Goal: Navigation & Orientation: Find specific page/section

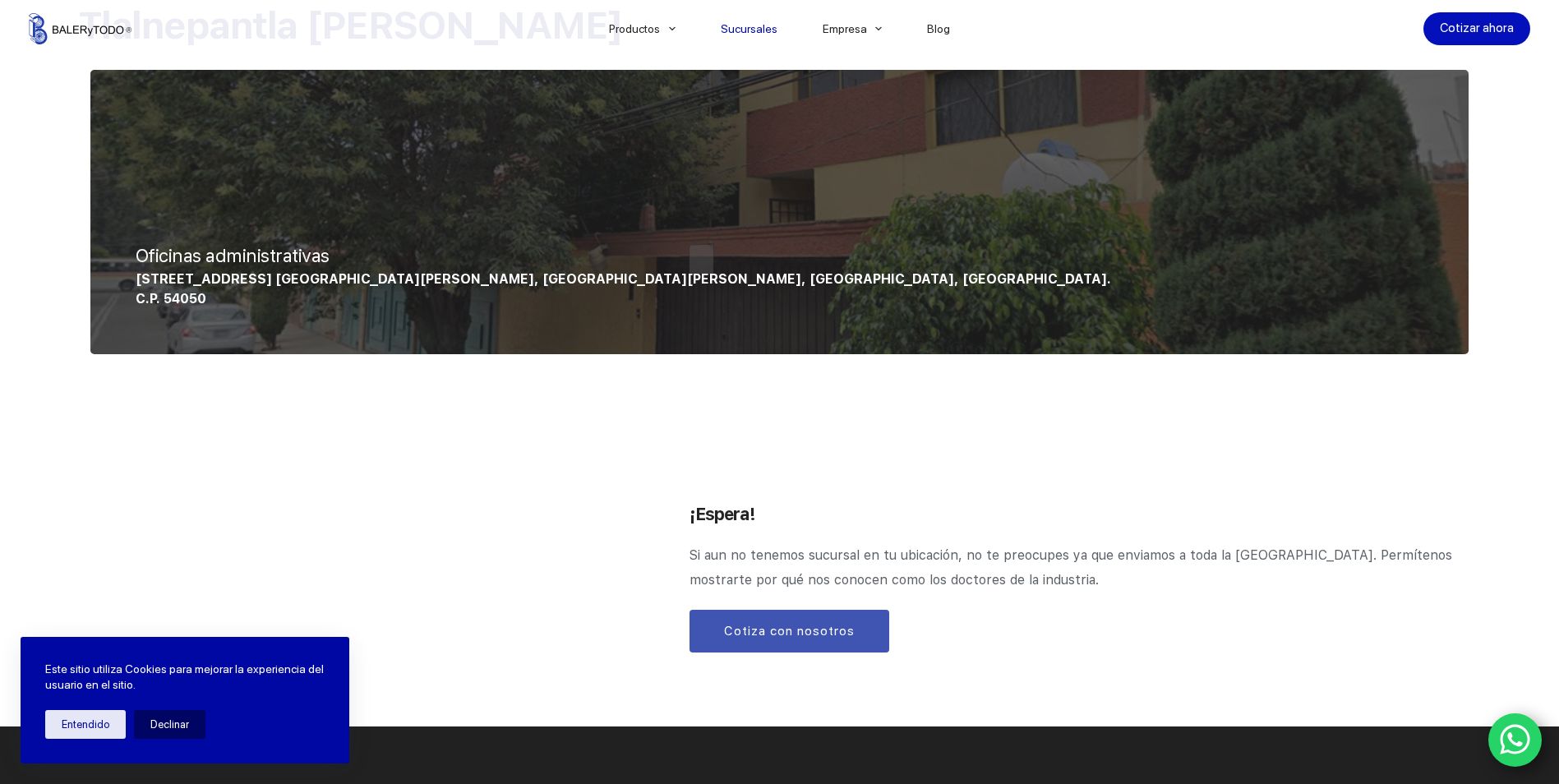
scroll to position [1561, 0]
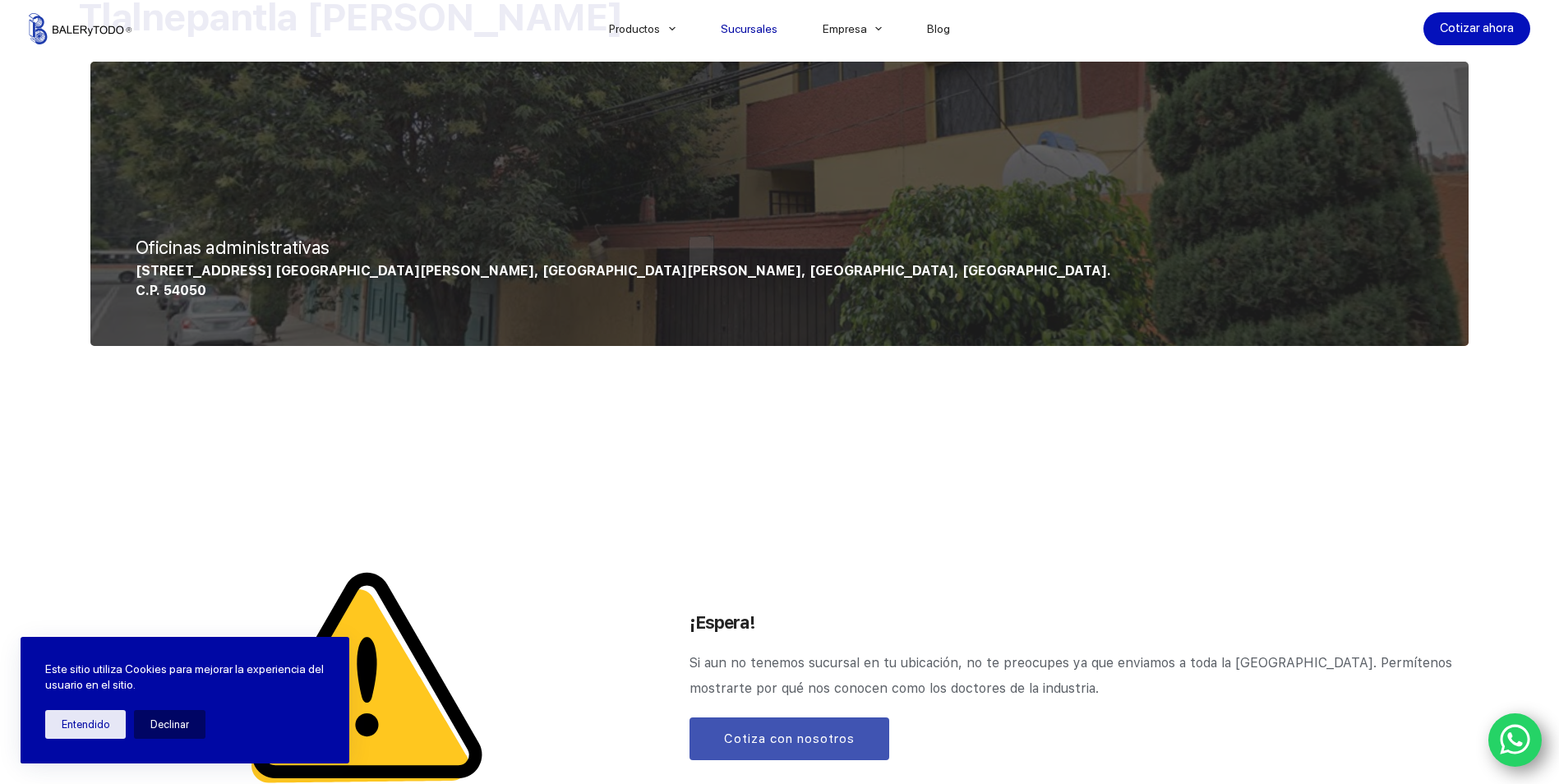
click at [190, 222] on div at bounding box center [780, 204] width 1378 height 284
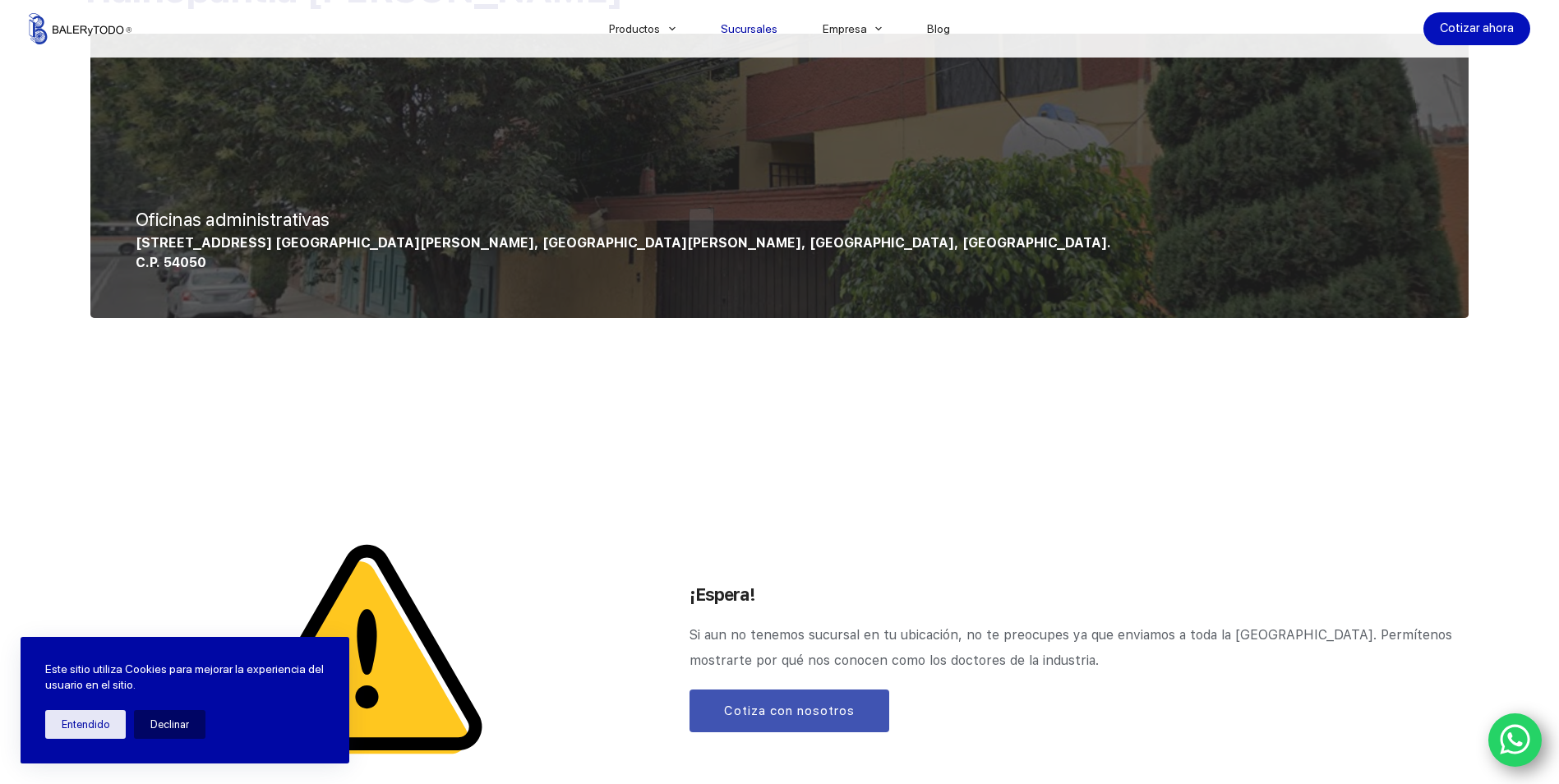
scroll to position [1315, 0]
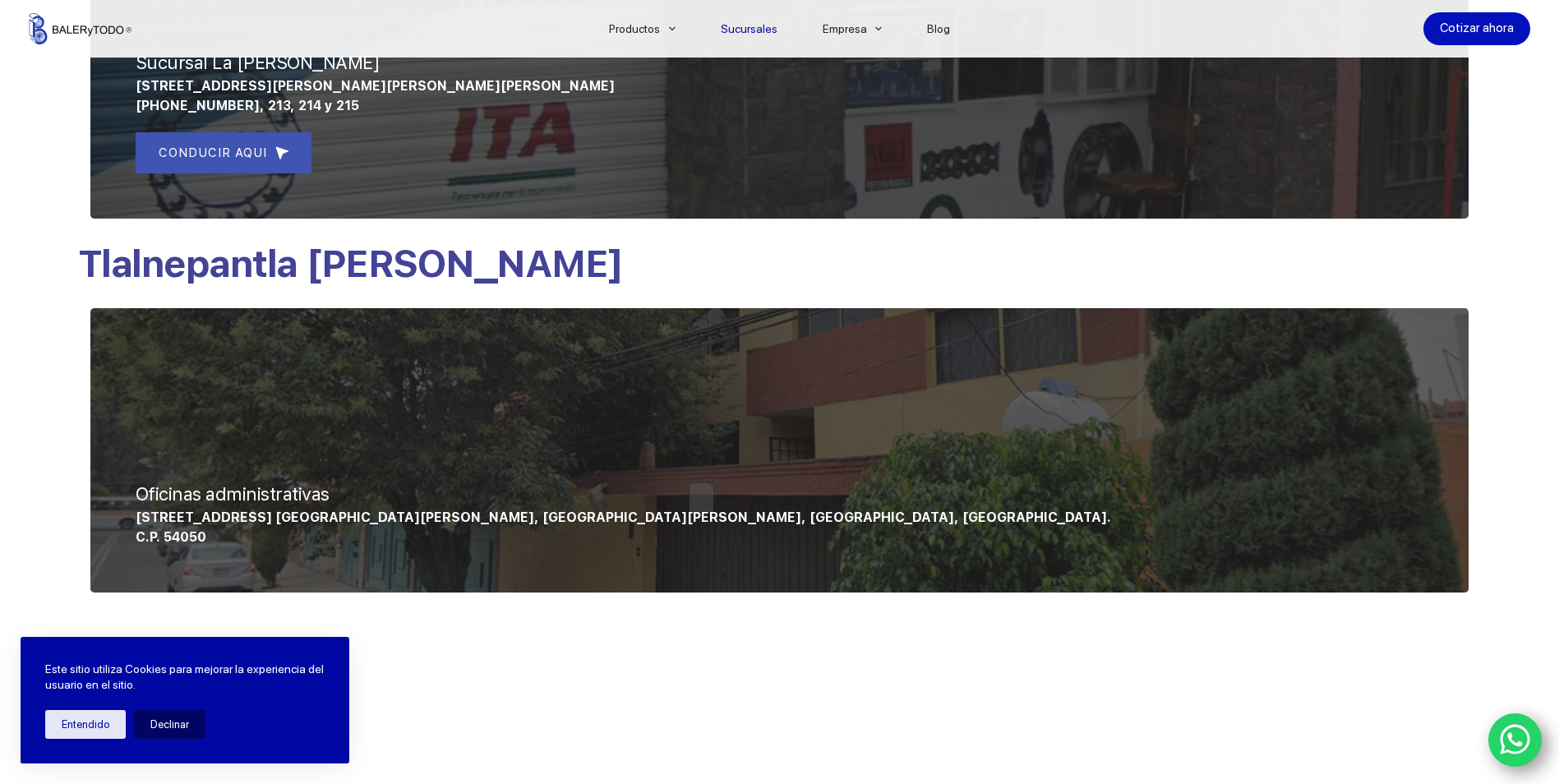
click at [673, 507] on p "Convento de Churubusco 39, Col. Jardines de Santa Monica, Tlalnepantla de Baz, …" at bounding box center [780, 517] width 1288 height 20
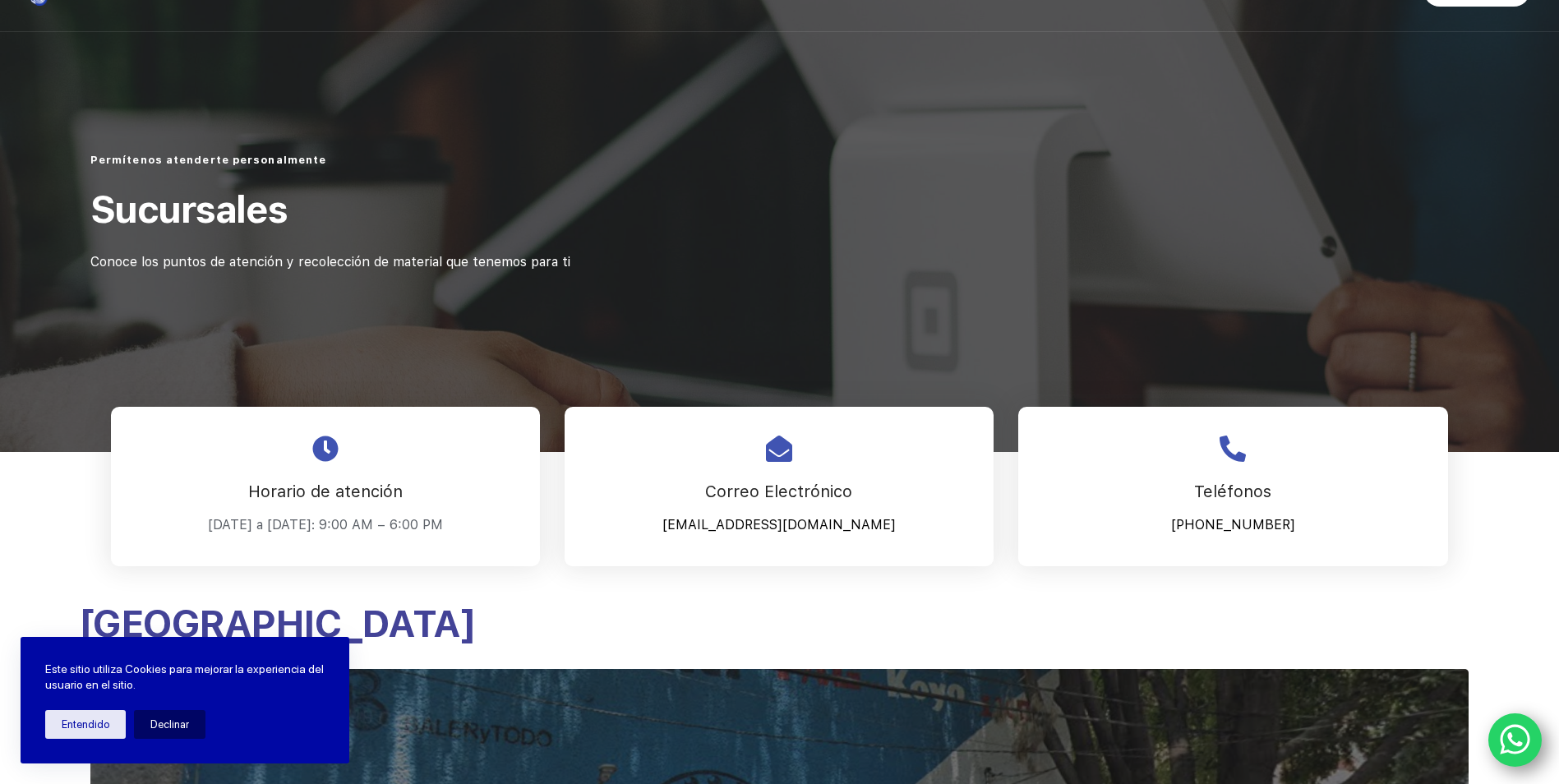
scroll to position [165, 0]
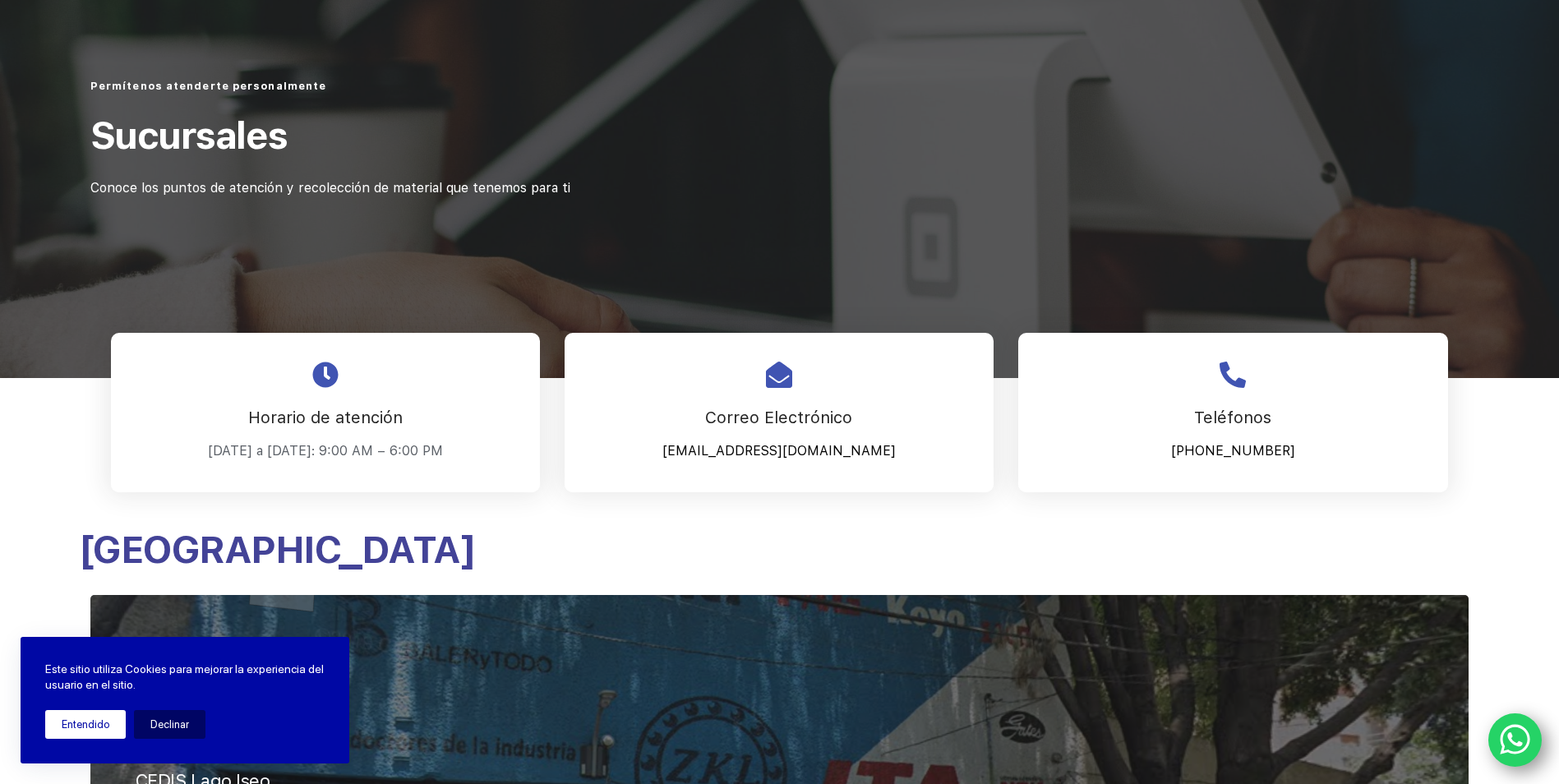
click at [101, 725] on button "Entendido" at bounding box center [85, 725] width 81 height 29
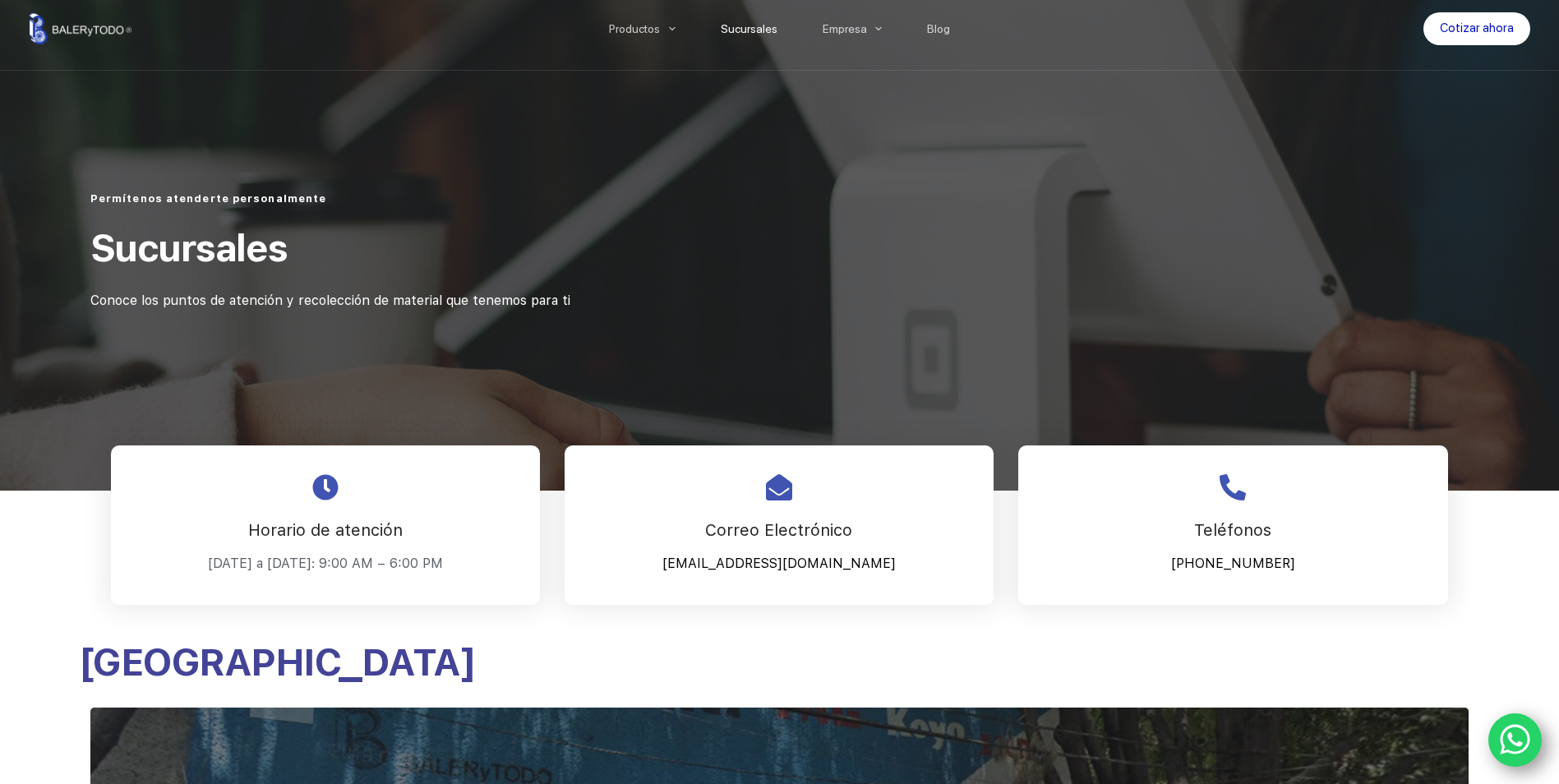
scroll to position [0, 0]
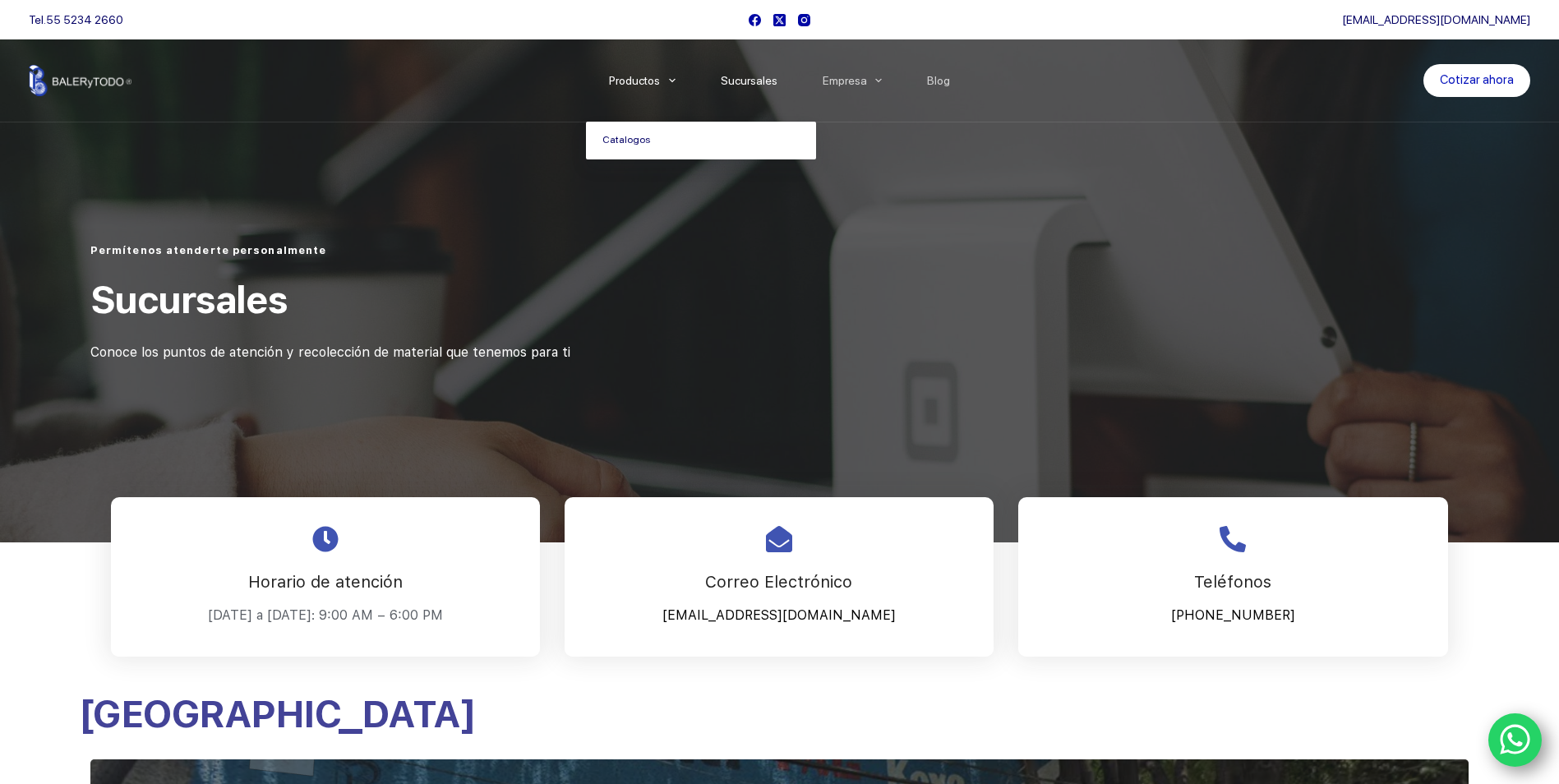
click at [640, 138] on link "Catalogos" at bounding box center [701, 140] width 230 height 38
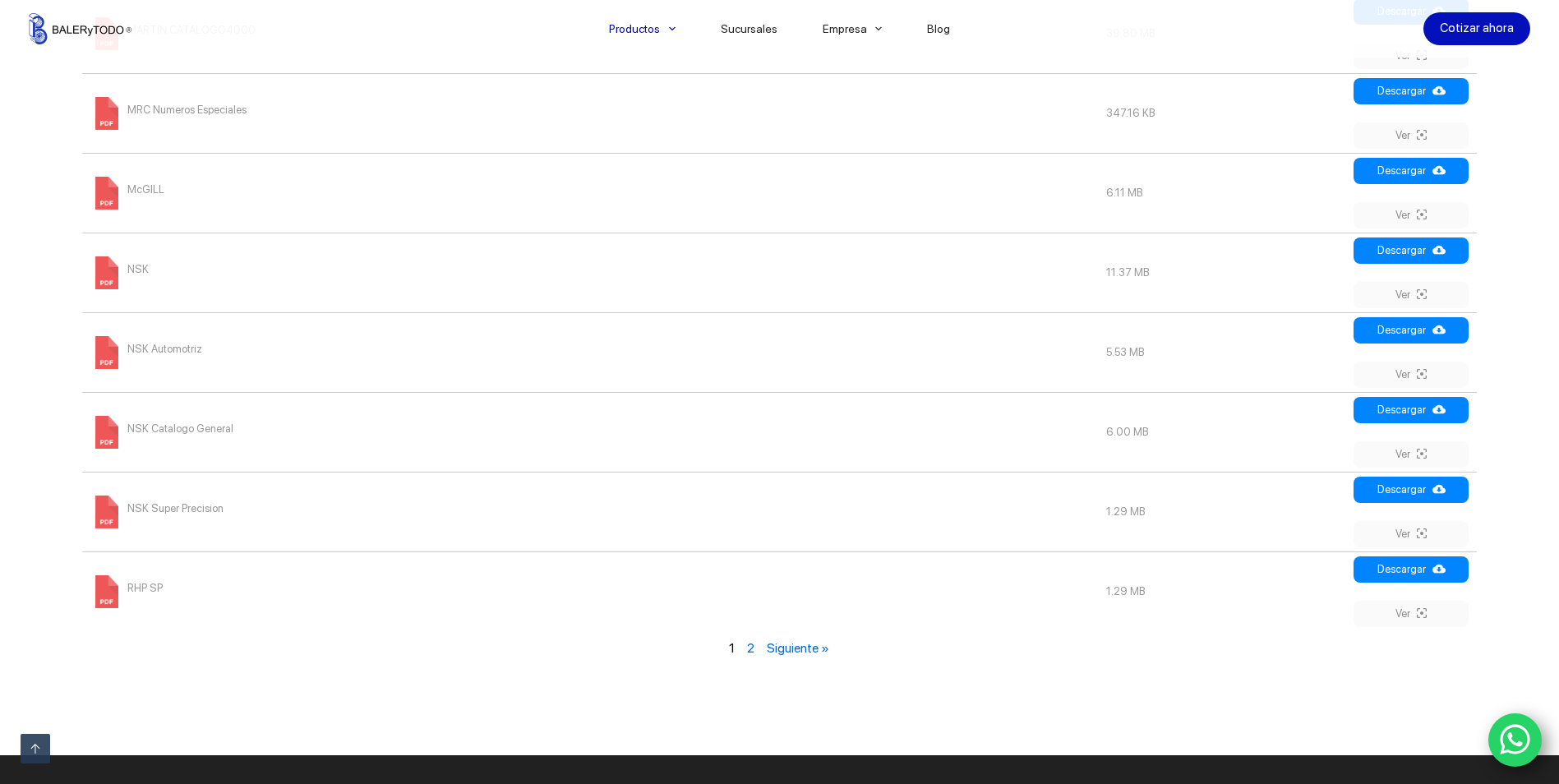
scroll to position [1808, 0]
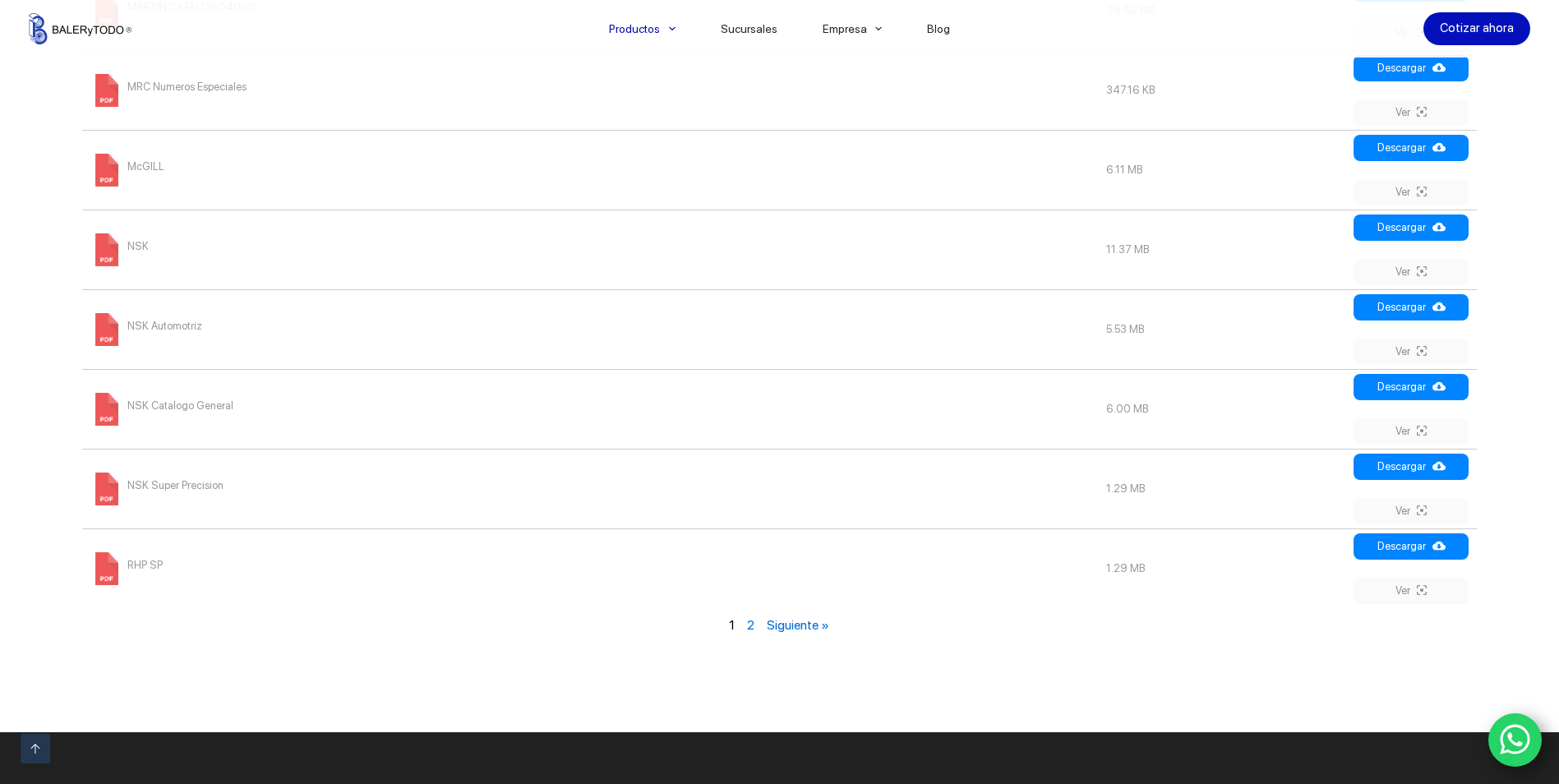
click at [809, 624] on link "Siguiente »" at bounding box center [799, 624] width 63 height 15
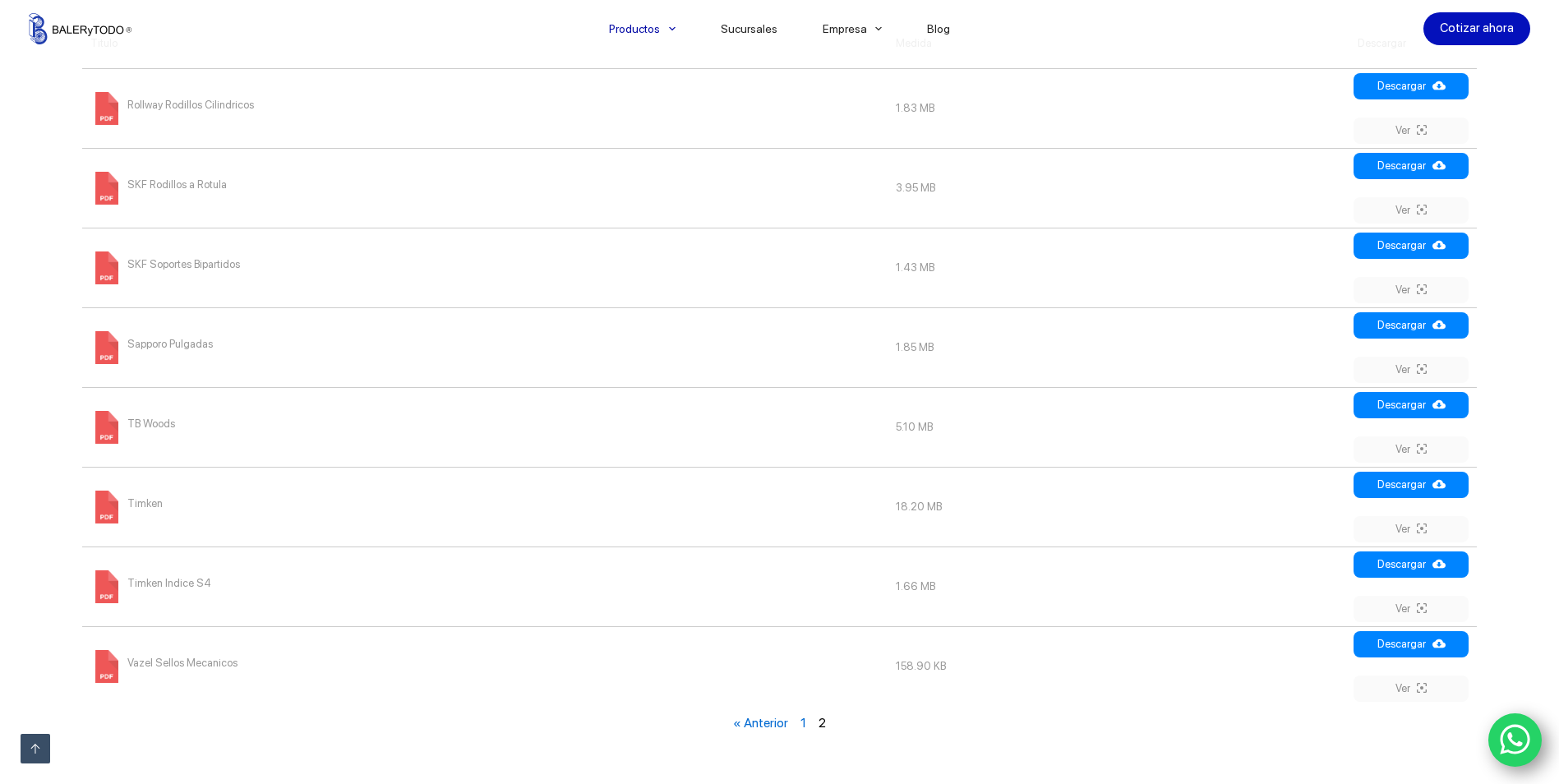
scroll to position [1243, 0]
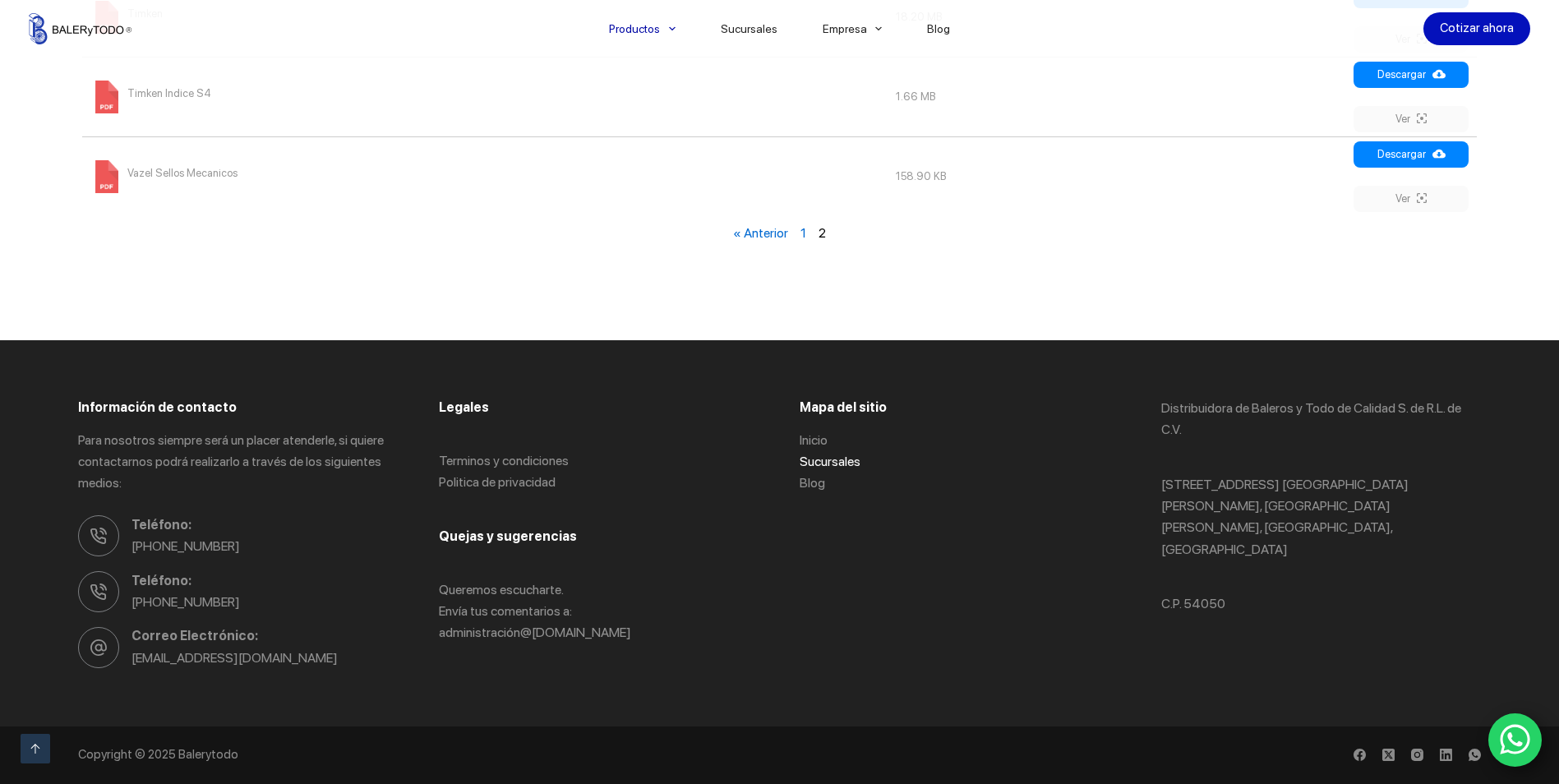
click at [827, 462] on link "Sucursales" at bounding box center [830, 462] width 61 height 15
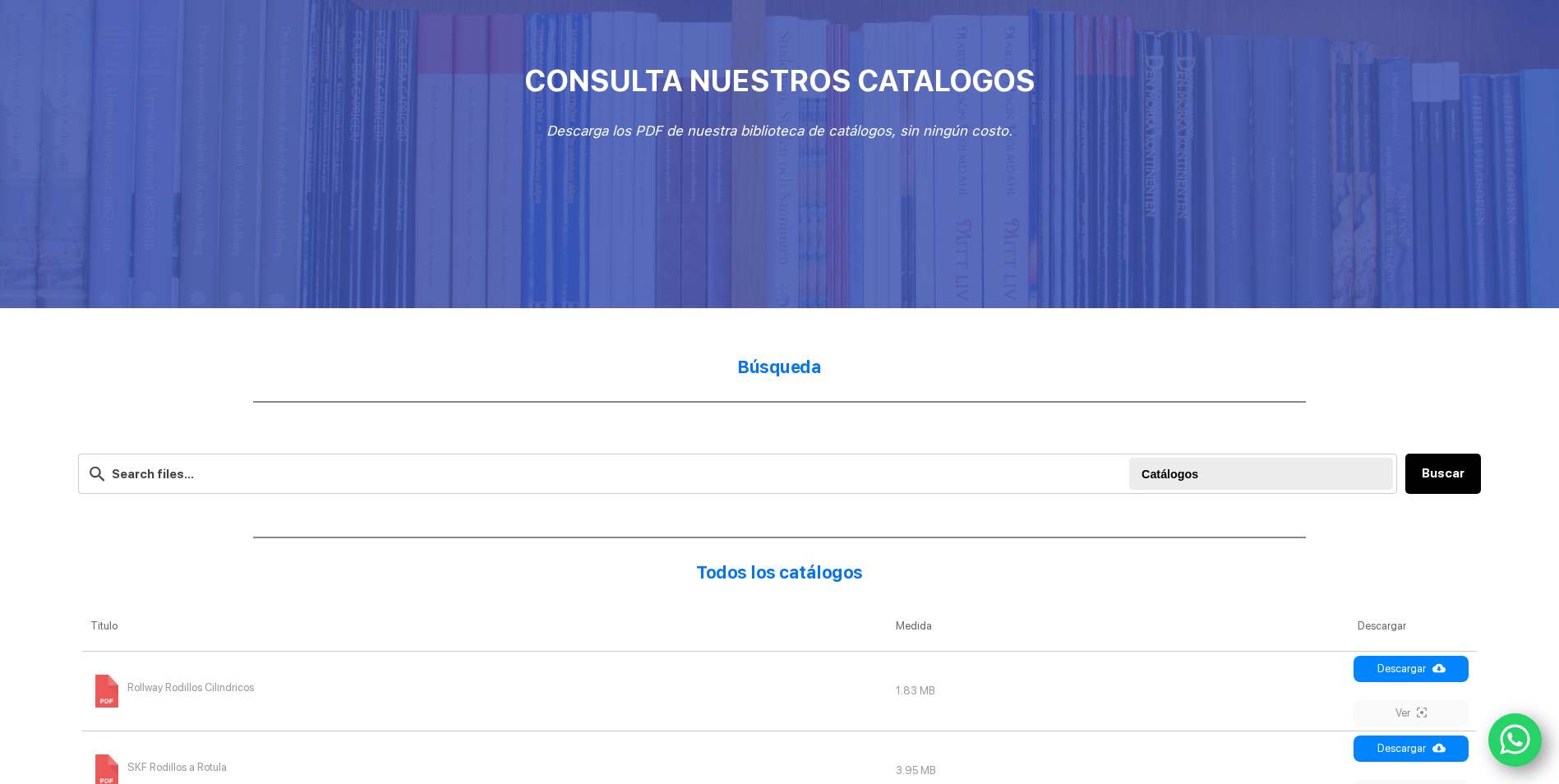
scroll to position [0, 0]
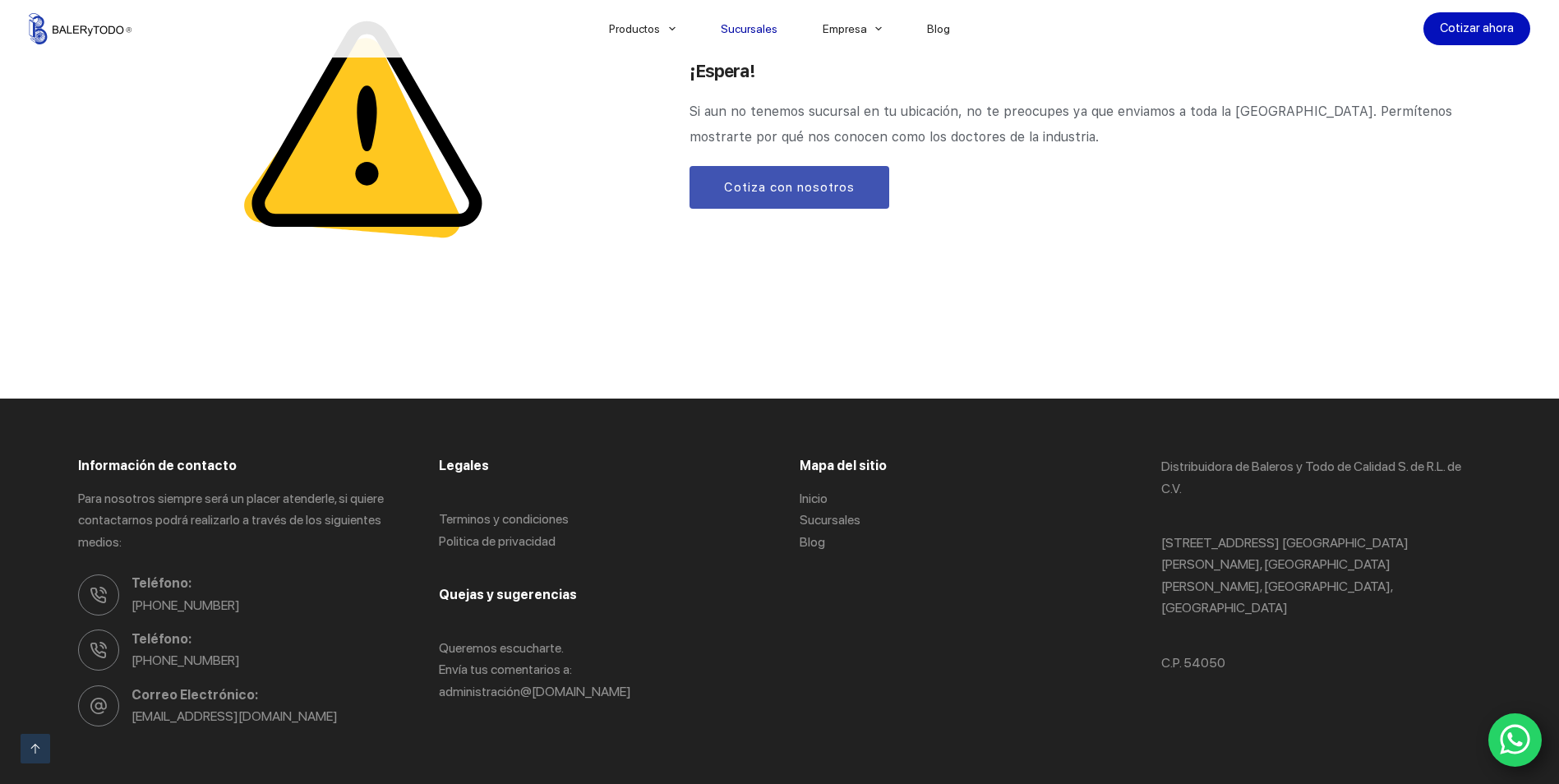
scroll to position [2175, 0]
